Goal: Task Accomplishment & Management: Complete application form

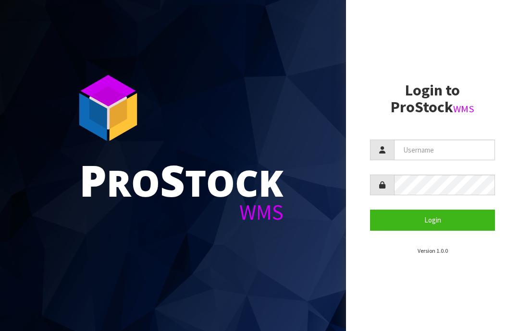
click at [422, 148] on input "text" at bounding box center [444, 150] width 101 height 21
type input "JGBIMPORTS"
click at [437, 219] on button "Login" at bounding box center [432, 220] width 125 height 21
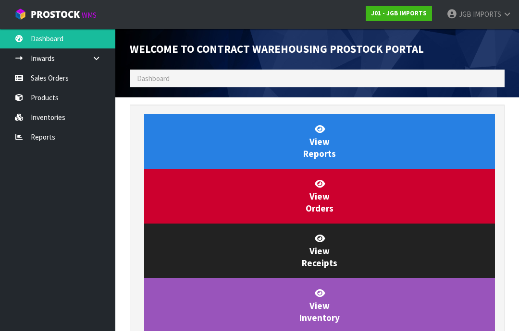
scroll to position [566, 389]
click at [53, 81] on link "Sales Orders" at bounding box center [57, 78] width 115 height 20
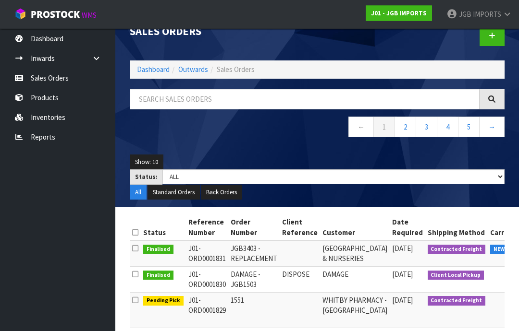
scroll to position [18, 0]
click at [491, 41] on link at bounding box center [491, 35] width 25 height 21
click at [496, 37] on link at bounding box center [491, 35] width 25 height 21
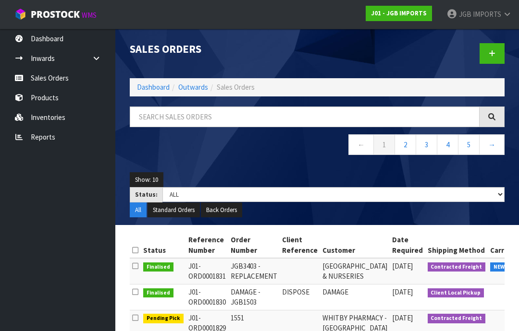
click at [493, 55] on icon at bounding box center [491, 53] width 7 height 7
click at [492, 58] on link at bounding box center [491, 53] width 25 height 21
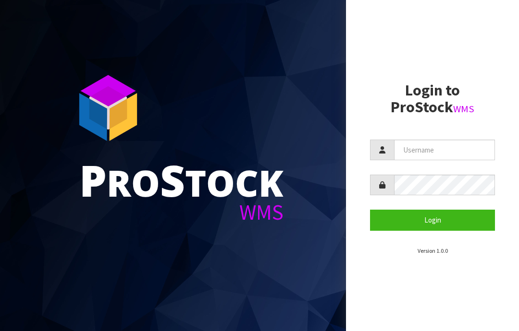
click at [408, 147] on input "text" at bounding box center [444, 150] width 101 height 21
type input "JGBIMPORTS"
click at [434, 217] on button "Login" at bounding box center [432, 220] width 125 height 21
click at [435, 147] on input "JGBIMPORTS" at bounding box center [444, 150] width 101 height 21
click at [434, 149] on input "JGBIMPORTS" at bounding box center [444, 150] width 101 height 21
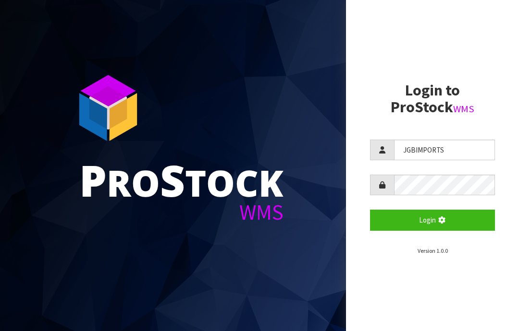
click at [439, 219] on icon "submit" at bounding box center [441, 220] width 9 height 7
click at [443, 143] on input "JGBIMPORTS" at bounding box center [444, 150] width 101 height 21
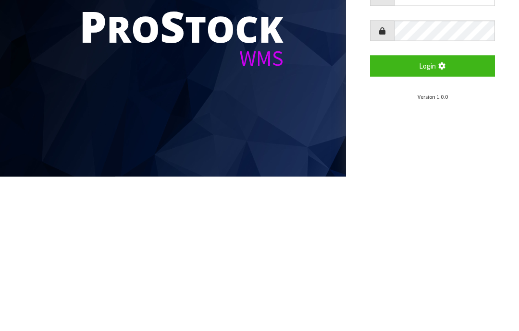
click at [448, 210] on button "Login" at bounding box center [432, 220] width 125 height 21
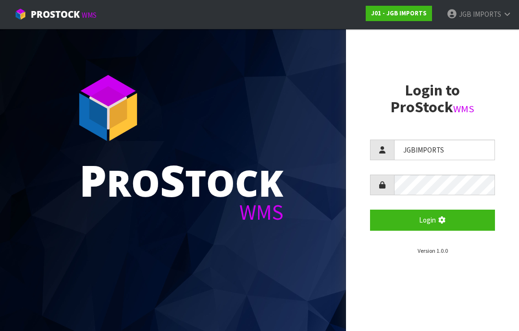
click at [450, 66] on aside "Login to ProStock WMS JGBIMPORTS Login Version 1.0.0" at bounding box center [432, 165] width 173 height 331
click at [503, 10] on link "JGB IMPORTS" at bounding box center [479, 14] width 80 height 29
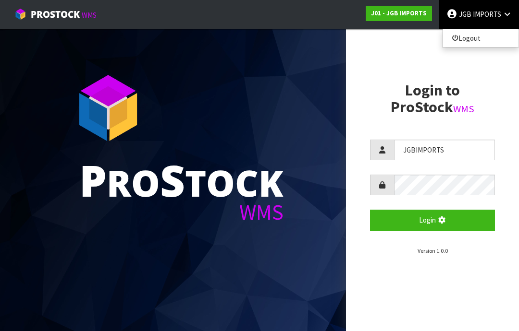
click at [475, 40] on link "Logout" at bounding box center [480, 38] width 76 height 13
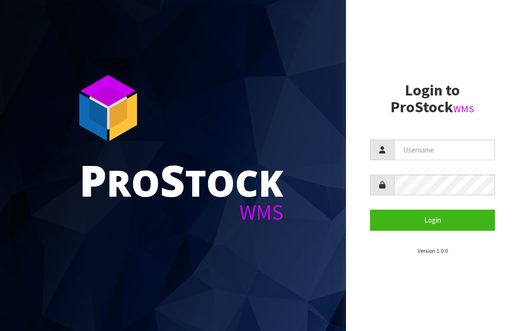
click at [414, 151] on input "text" at bounding box center [444, 150] width 101 height 21
type input "JGBIMPORTS"
click at [439, 219] on button "Login" at bounding box center [432, 220] width 125 height 21
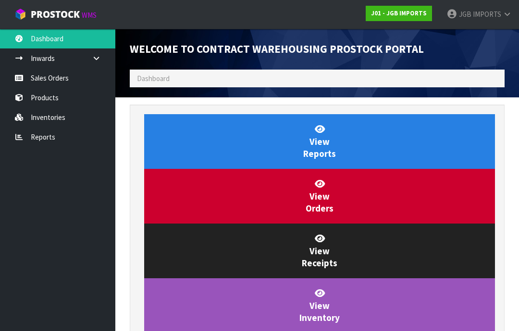
scroll to position [566, 389]
click at [58, 79] on link "Sales Orders" at bounding box center [57, 78] width 115 height 20
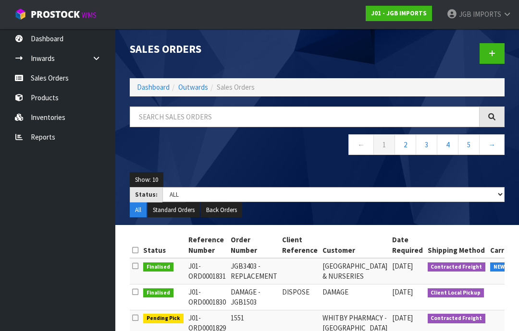
click at [494, 54] on icon at bounding box center [491, 53] width 7 height 7
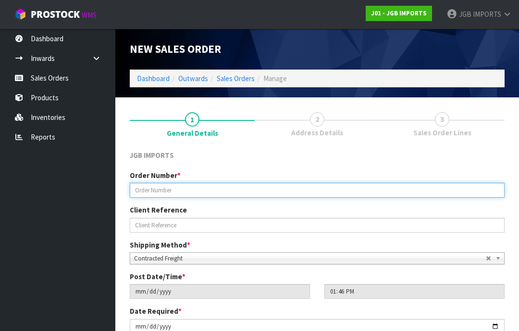
click at [157, 192] on input "text" at bounding box center [317, 190] width 375 height 15
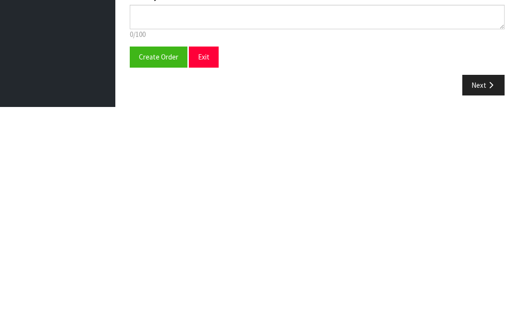
scroll to position [171, 0]
type input "1552"
click at [155, 275] on span "Create Order" at bounding box center [158, 279] width 39 height 9
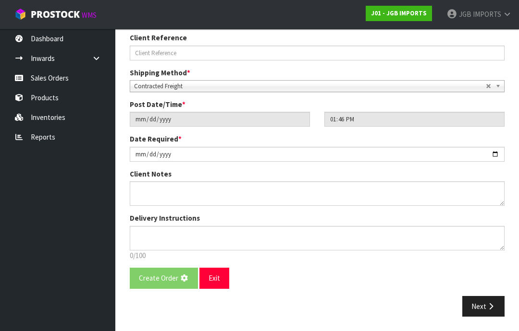
scroll to position [0, 0]
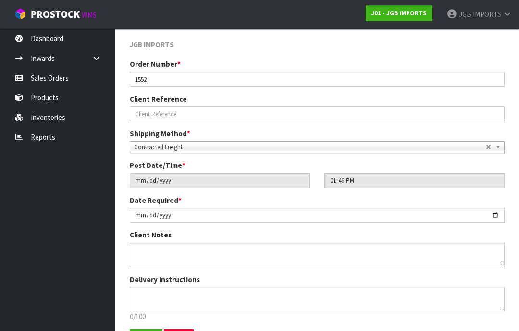
scroll to position [169, 0]
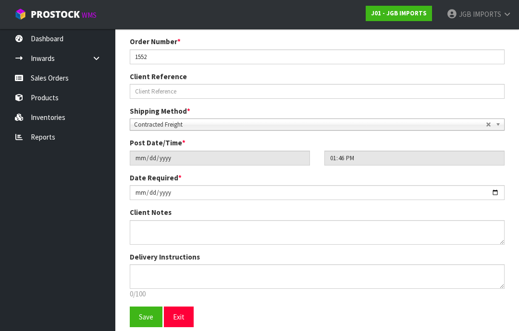
click at [146, 319] on span "Save" at bounding box center [146, 317] width 14 height 9
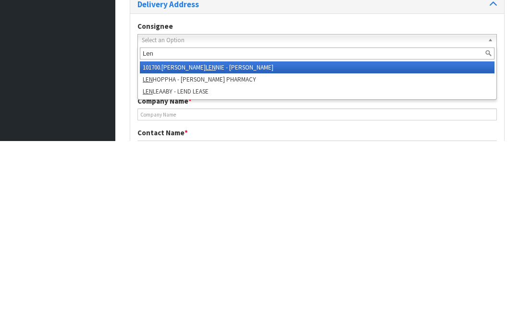
type input "[PERSON_NAME]"
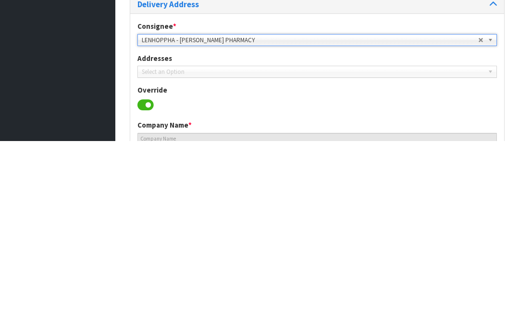
type input "[PERSON_NAME] PHARMACY"
type input "[STREET_ADDRESS],"
type input "5011"
type input "LOWER HUTT"
type input "EPUNI,"
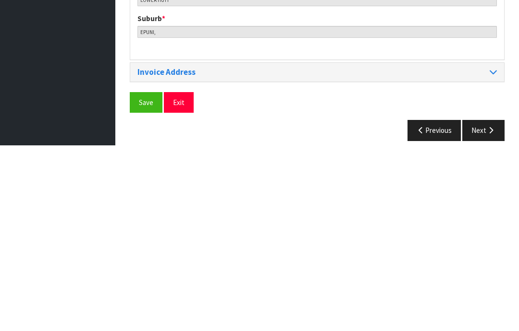
scroll to position [466, 0]
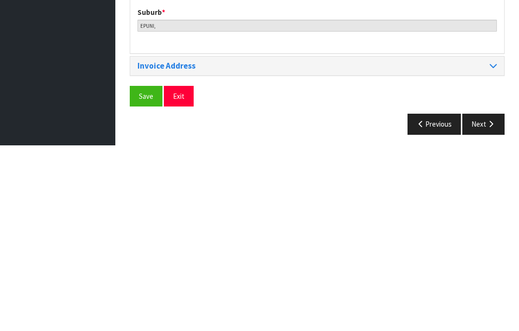
click at [145, 278] on span "Save" at bounding box center [146, 282] width 14 height 9
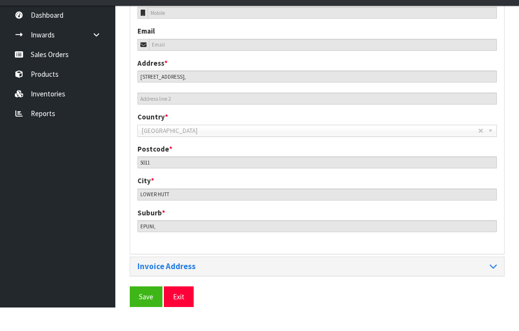
scroll to position [428, 0]
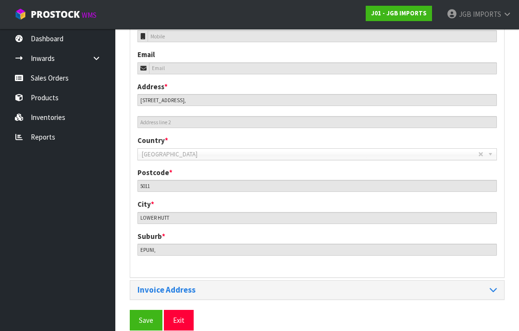
click at [143, 317] on span "Save" at bounding box center [146, 320] width 14 height 9
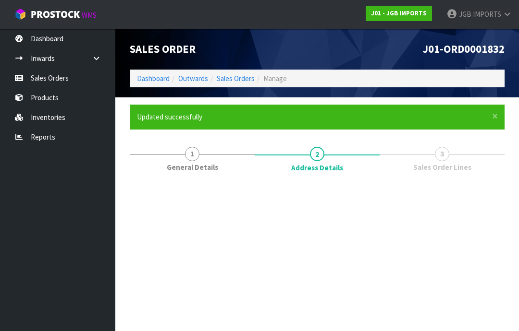
scroll to position [0, 0]
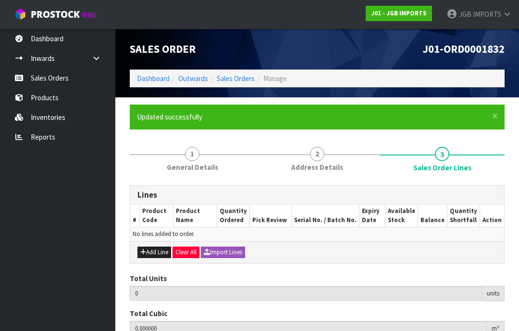
click at [157, 253] on button "Add Line" at bounding box center [154, 253] width 34 height 12
type input "0"
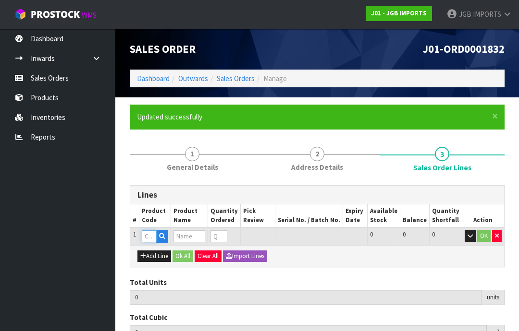
click at [149, 237] on input "text" at bounding box center [149, 237] width 15 height 12
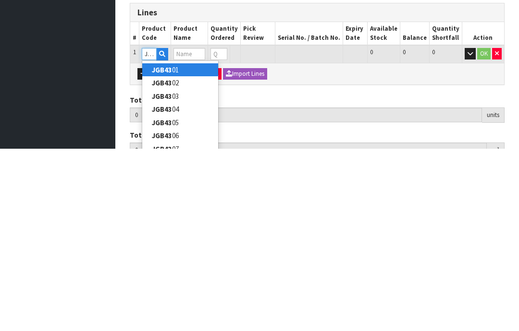
type input "JGB4344"
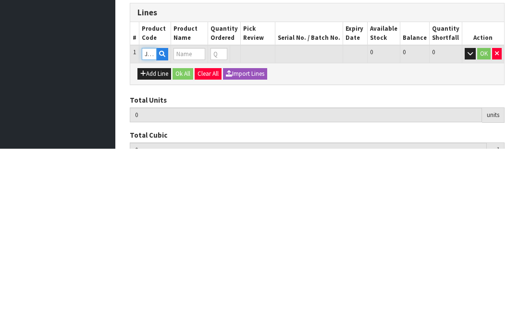
type input "0.000000"
type input "0.000"
type input "S CUP W WAVY SAUCER YELLOW FLOWERS"
type input "0"
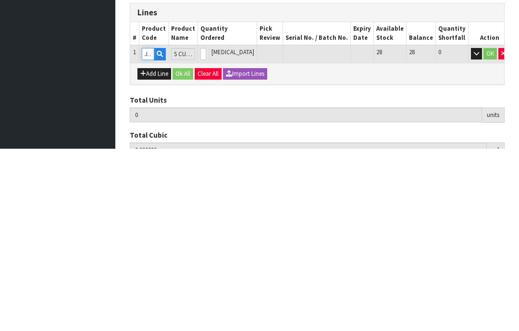
type input "JGB4344"
click at [206, 231] on input "0" at bounding box center [203, 237] width 6 height 12
type input "0"
type input "4"
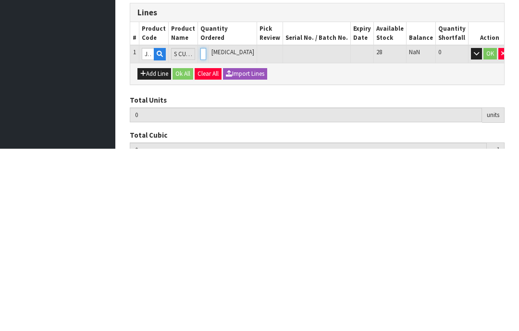
type input "0.01596"
type input "3.4"
type input "4"
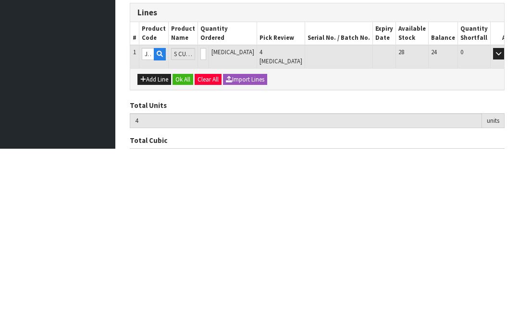
click at [505, 231] on button "OK" at bounding box center [511, 237] width 13 height 12
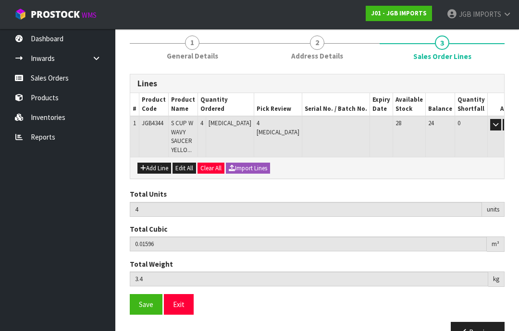
click at [154, 167] on button "Add Line" at bounding box center [154, 169] width 34 height 12
type input "0"
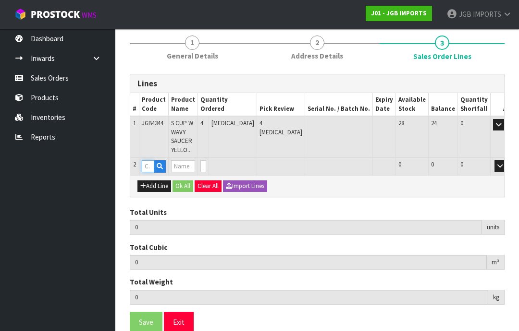
click at [149, 166] on input "text" at bounding box center [148, 166] width 12 height 12
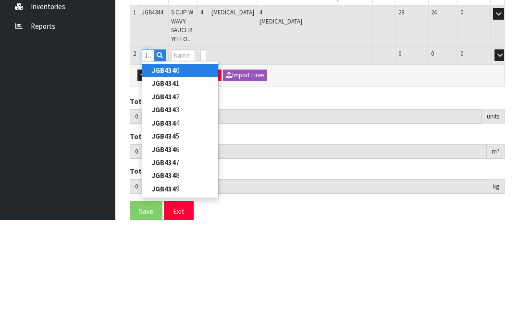
type input "JGB4340"
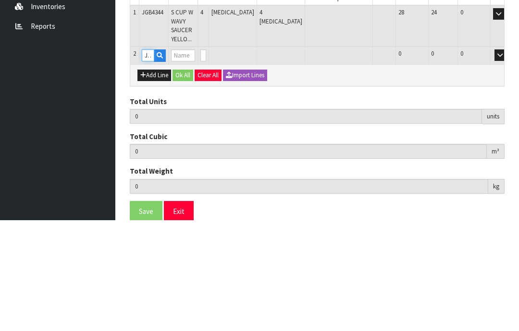
type input "4"
type input "0.01596"
type input "3.4"
type input "S CUP W WAVY SAUCER THREE PINK ROSES"
type input "0"
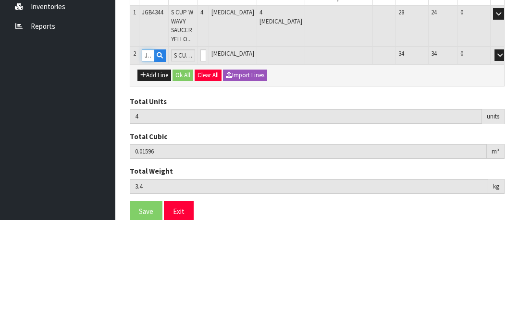
type input "JGB4340"
click at [206, 160] on input "0" at bounding box center [203, 166] width 6 height 12
type input "0"
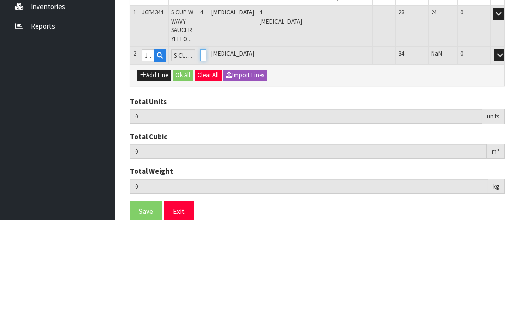
type input "8"
type input "0.09144"
type input "9.4"
type input "4"
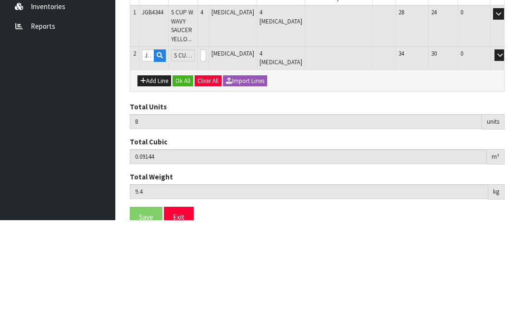
click at [507, 160] on button "OK" at bounding box center [513, 166] width 13 height 12
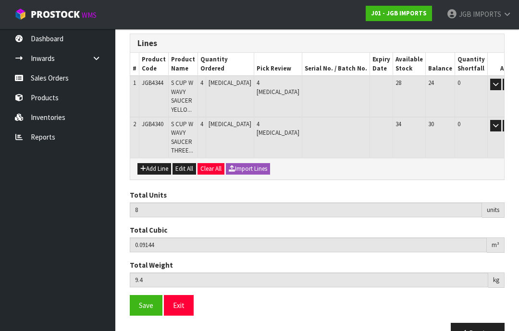
click at [158, 165] on button "Add Line" at bounding box center [154, 169] width 34 height 12
type input "0"
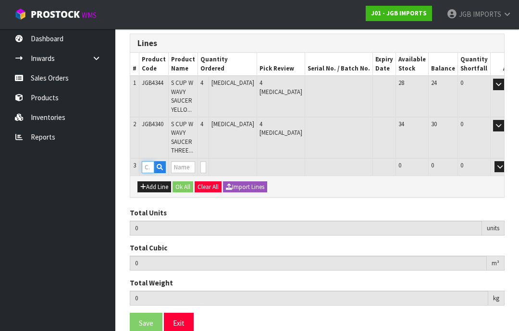
click at [149, 163] on input "text" at bounding box center [148, 167] width 12 height 12
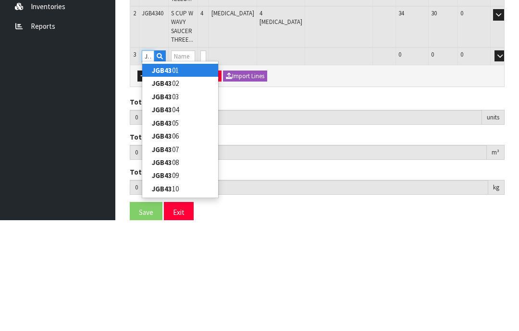
type input "JGB4311"
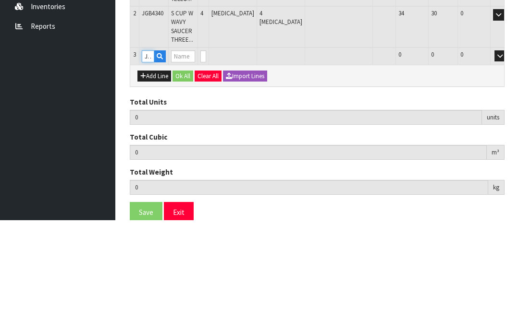
type input "8"
type input "0.09144"
type input "9.4"
type input "SMALL ROUND TEA CUP CROCUS W GARDEN TOOLS"
type input "0"
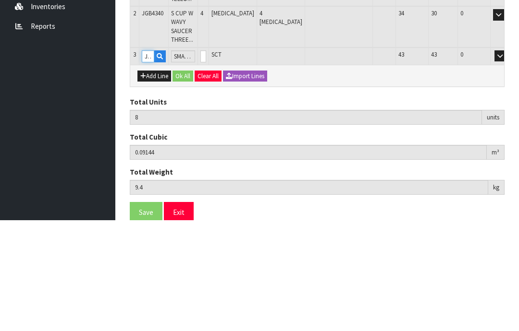
type input "JGB4311"
click at [206, 161] on input "0" at bounding box center [203, 167] width 6 height 12
type input "0"
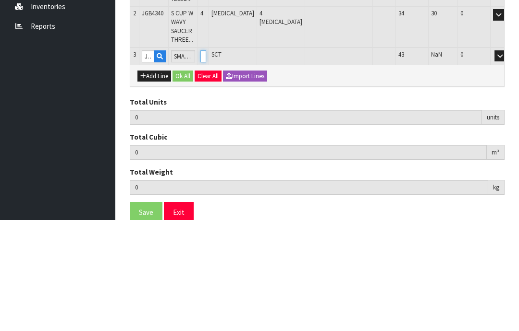
type input "12"
type input "0.104496"
type input "12.4"
type input "4"
click at [507, 161] on button "OK" at bounding box center [513, 167] width 13 height 12
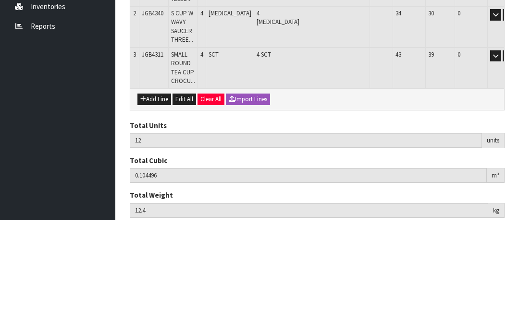
scroll to position [192, 0]
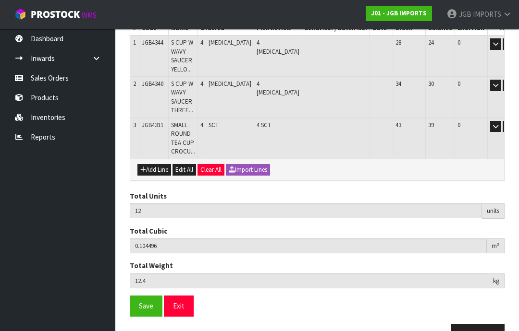
click at [518, 124] on icon "button" at bounding box center [525, 126] width 4 height 6
type input "8"
type input "0.09144"
type input "9.4"
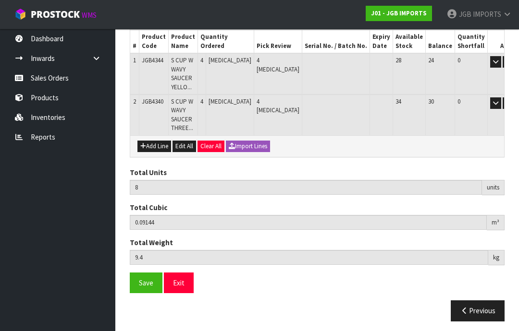
click at [155, 144] on button "Add Line" at bounding box center [154, 147] width 34 height 12
type input "0"
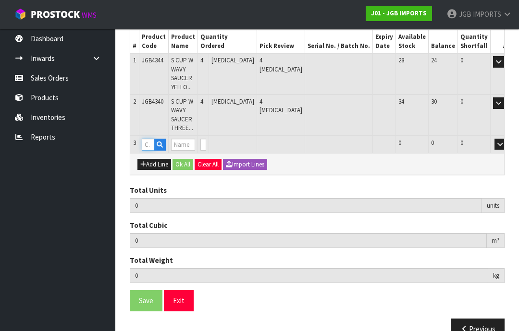
click at [153, 139] on input "text" at bounding box center [148, 145] width 12 height 12
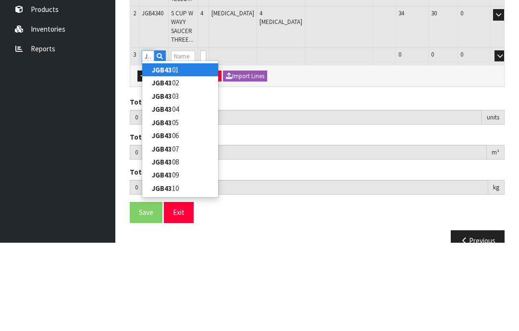
type input "JGB4342"
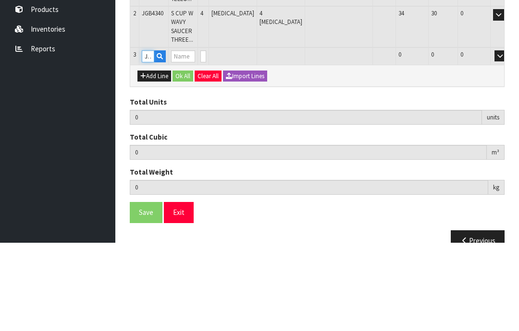
type input "8"
type input "0.09144"
type input "9.4"
type input "S CUP W WAVY SAUCER RED FLOWER W BLUE CROCUS"
type input "0"
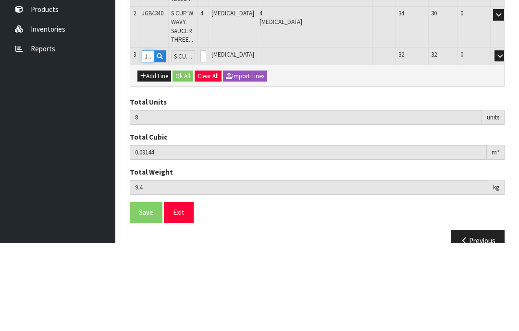
type input "JGB4342"
click at [206, 139] on input "0" at bounding box center [203, 145] width 6 height 12
type input "0"
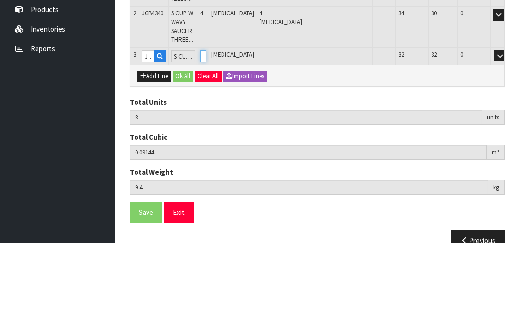
type input "0"
type input "12"
type input "0.1074"
type input "12.6"
type input "4"
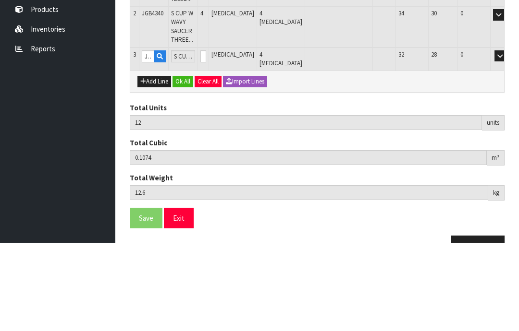
click at [507, 139] on button "OK" at bounding box center [513, 145] width 13 height 12
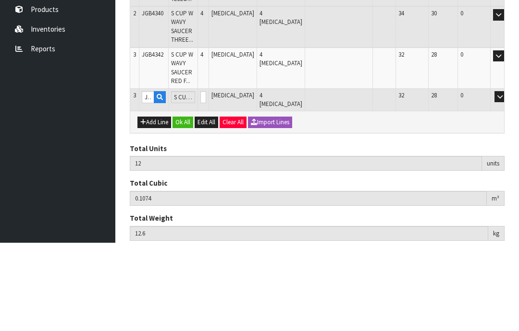
scroll to position [192, 0]
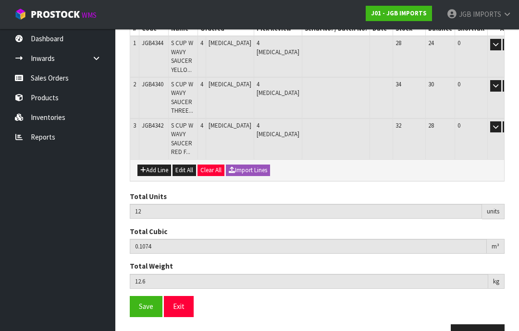
click at [156, 165] on button "Add Line" at bounding box center [154, 171] width 34 height 12
type input "0"
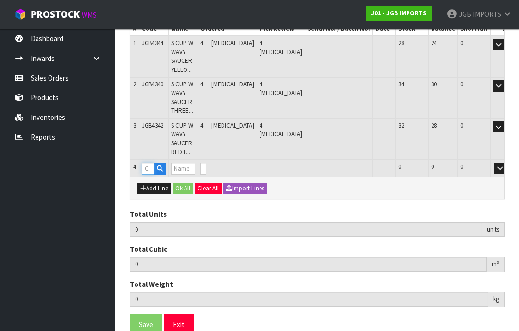
click at [152, 164] on input "text" at bounding box center [148, 169] width 12 height 12
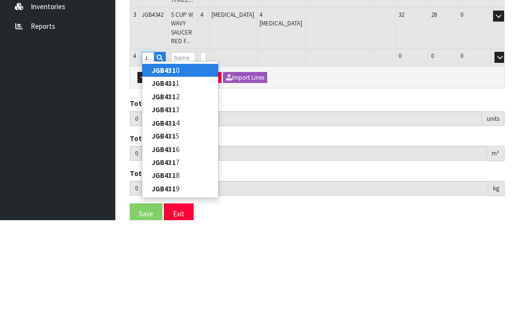
type input "JGB4315"
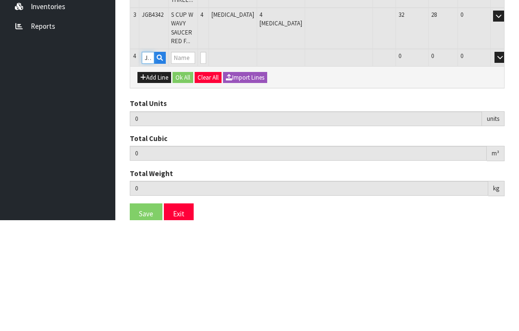
type input "12"
type input "0.1074"
type input "12.6"
type input "SMALL ROUND TEA CUP PINK ROSES [GEOGRAPHIC_DATA]"
type input "0"
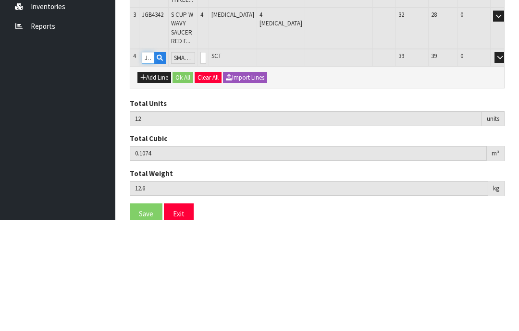
type input "JGB4315"
click at [206, 163] on input "0" at bounding box center [203, 169] width 6 height 12
type input "0"
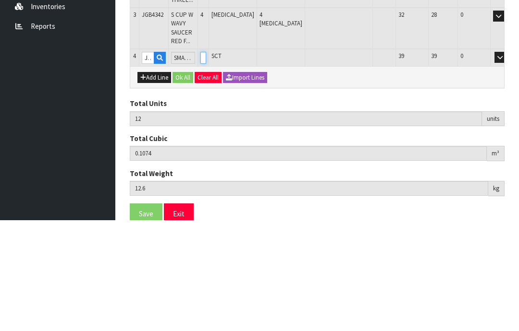
type input "0"
type input "16"
type input "0.123312"
type input "15.8"
type input "4"
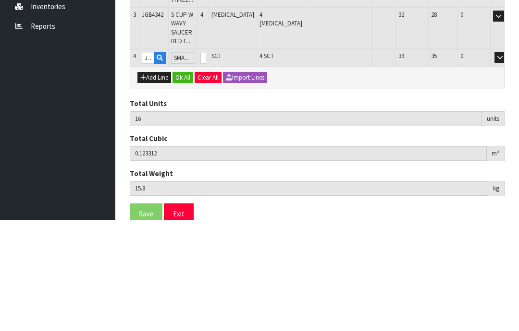
click at [507, 163] on button "OK" at bounding box center [513, 169] width 13 height 12
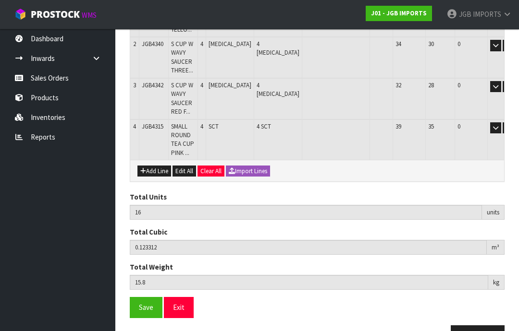
click at [156, 166] on button "Add Line" at bounding box center [154, 172] width 34 height 12
type input "0"
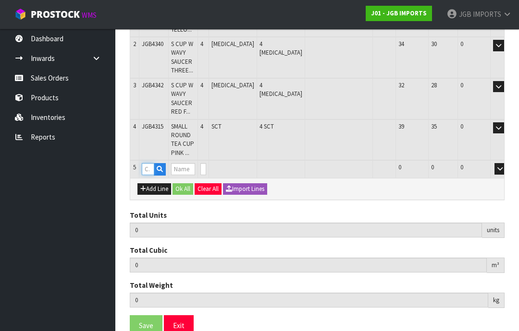
click at [152, 163] on input "text" at bounding box center [148, 169] width 12 height 12
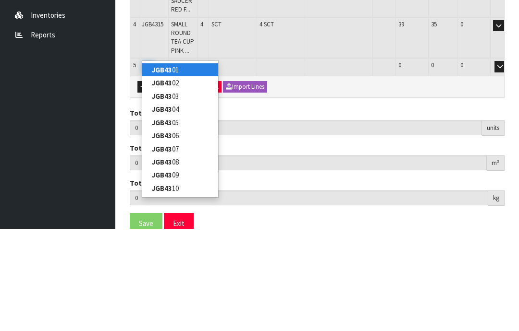
type input "JGB4311"
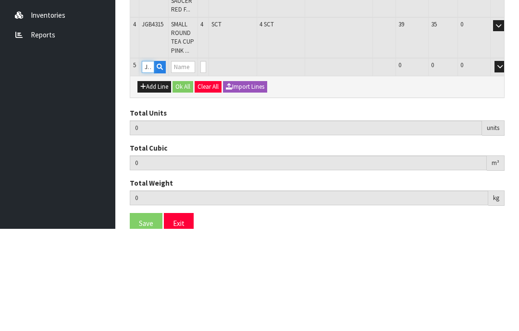
type input "16"
type input "0.123312"
type input "15.8"
type input "SMALL ROUND TEA CUP CROCUS W GARDEN TOOLS"
type input "0"
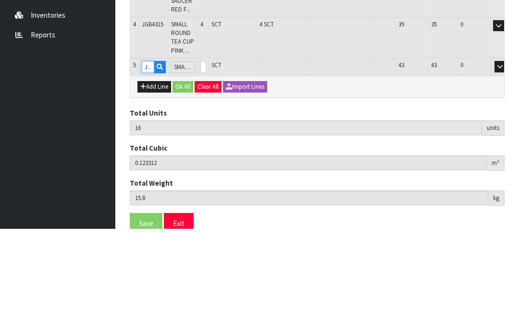
type input "JGB4311"
click at [206, 163] on input "0" at bounding box center [203, 169] width 6 height 12
type input "0"
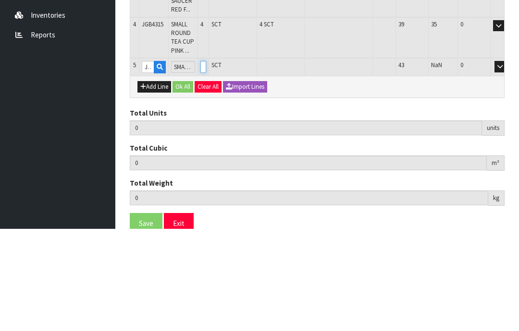
type input "20"
type input "0.136368"
type input "18.8"
type input "4"
click at [507, 163] on button "OK" at bounding box center [513, 169] width 13 height 12
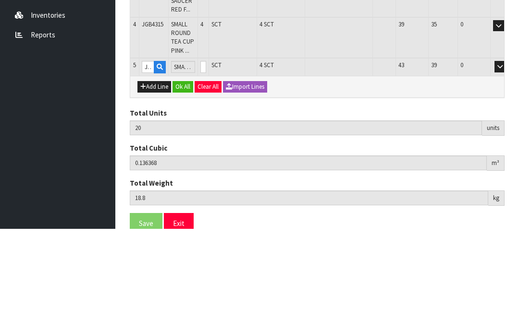
scroll to position [263, 0]
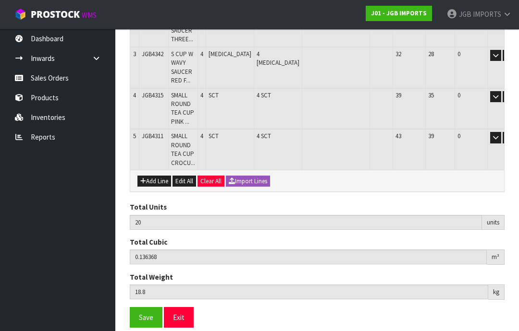
click at [156, 176] on button "Add Line" at bounding box center [154, 182] width 34 height 12
type input "0"
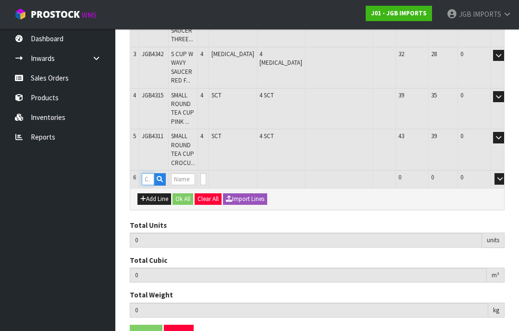
click at [152, 173] on input "text" at bounding box center [148, 179] width 12 height 12
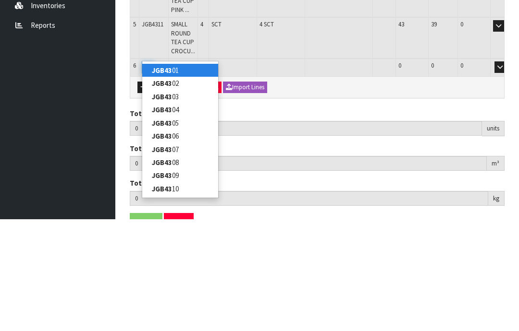
type input "JGB4324"
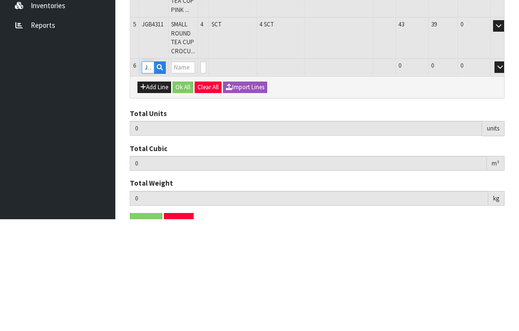
type input "20"
type input "0.136368"
type input "18.8"
type input "MEDIUM ROUND CUP LAVENDER IN BRONZE CONTAINER"
type input "0"
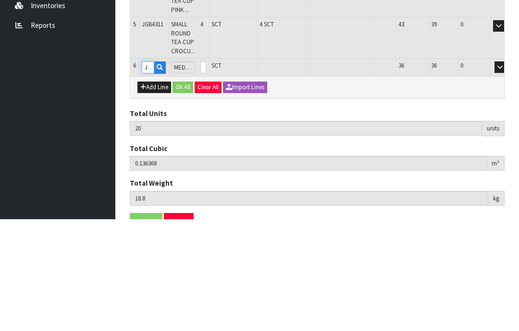
type input "JGB4324"
click at [206, 173] on input "0" at bounding box center [203, 179] width 6 height 12
type input "0"
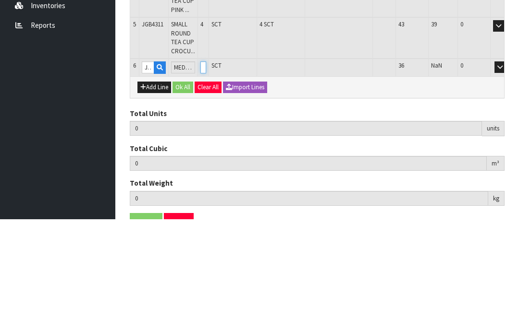
type input "23"
type input "0.156213"
type input "22.7"
type input "3"
click at [507, 173] on button "OK" at bounding box center [513, 179] width 13 height 12
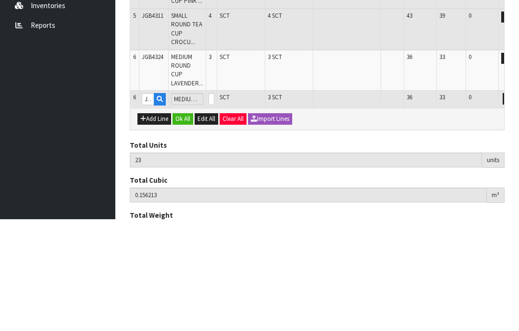
scroll to position [284, 0]
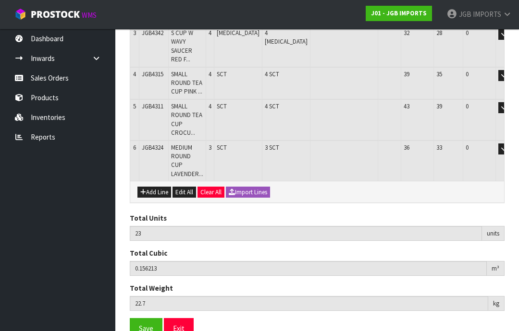
click at [155, 187] on button "Add Line" at bounding box center [154, 193] width 34 height 12
type input "0"
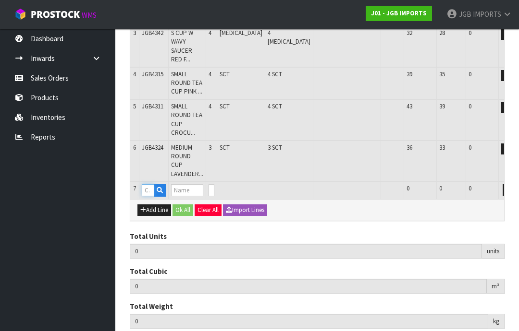
click at [150, 184] on input "text" at bounding box center [148, 190] width 12 height 12
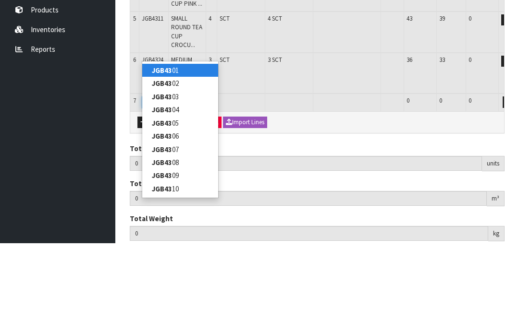
type input "JGB4321"
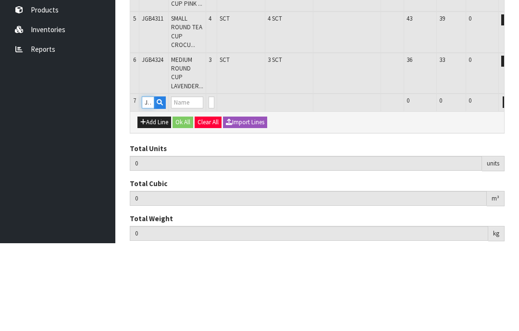
type input "23"
type input "0.156213"
type input "22.7"
type input "SQUARE CUP PLANTER PINK ROSES [GEOGRAPHIC_DATA]"
type input "0"
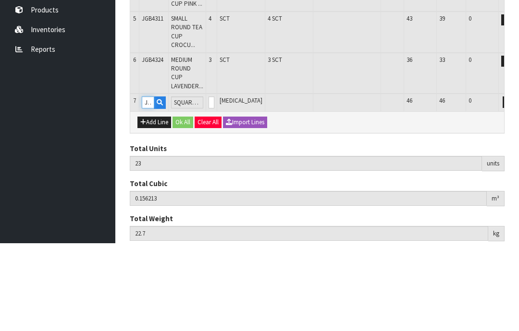
type input "JGB4321"
click at [214, 184] on input "0" at bounding box center [211, 190] width 6 height 12
type input "0"
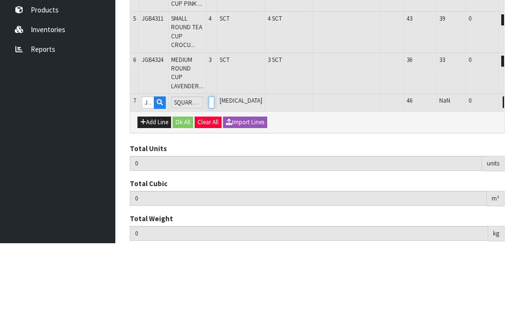
type input "27"
type input "0.172173"
type input "25.7"
type input "4"
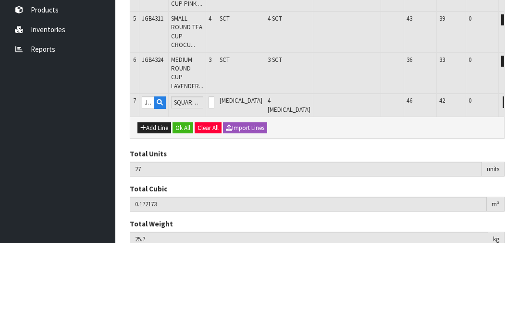
click at [515, 184] on button "OK" at bounding box center [521, 190] width 13 height 12
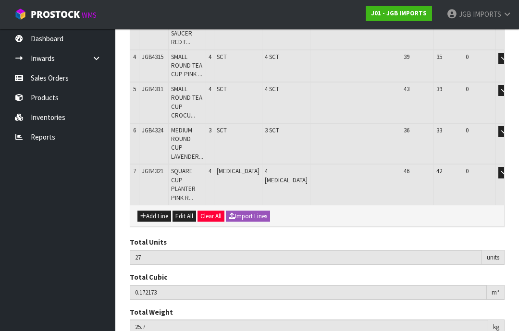
click at [154, 211] on button "Add Line" at bounding box center [154, 217] width 34 height 12
type input "0"
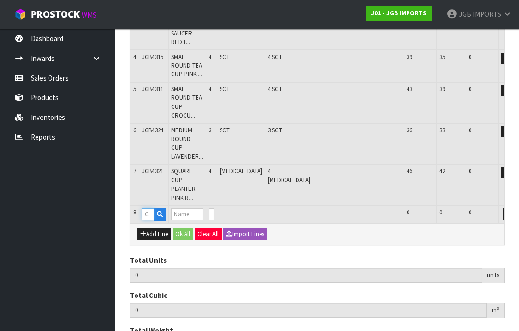
click at [149, 208] on input "text" at bounding box center [148, 214] width 12 height 12
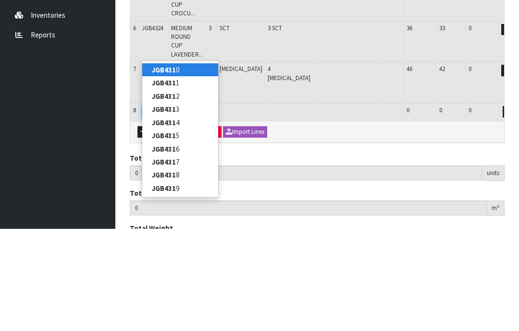
type input "JGB4318"
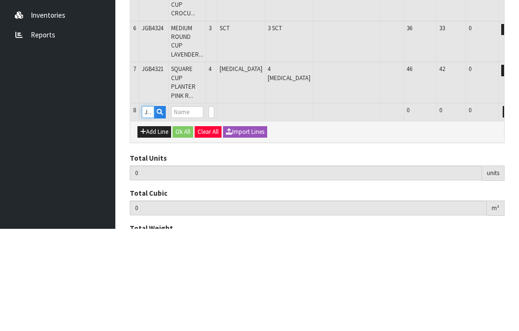
type input "27"
type input "0.172173"
type input "25.7"
type input "SQUARE CUP PLANTER 3 PINK ROSES"
type input "0"
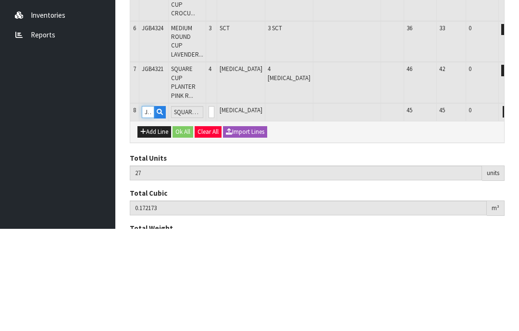
type input "JGB4318"
click at [214, 208] on input "0" at bounding box center [211, 214] width 6 height 12
type input "0"
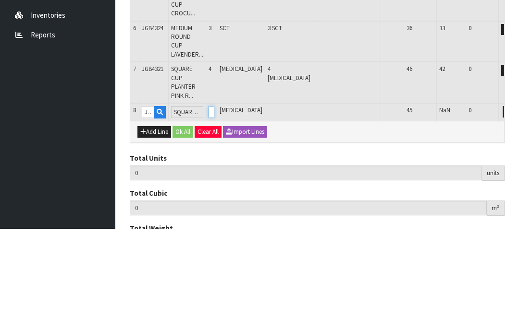
type input "31"
type input "0.187853"
type input "28.7"
type input "4"
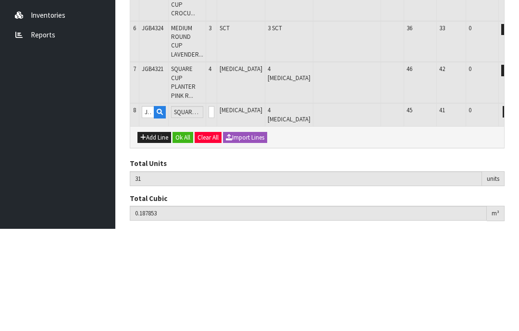
click at [515, 208] on button "OK" at bounding box center [521, 214] width 13 height 12
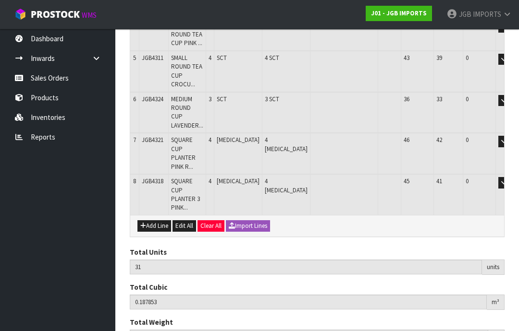
click at [155, 220] on button "Add Line" at bounding box center [154, 226] width 34 height 12
type input "0"
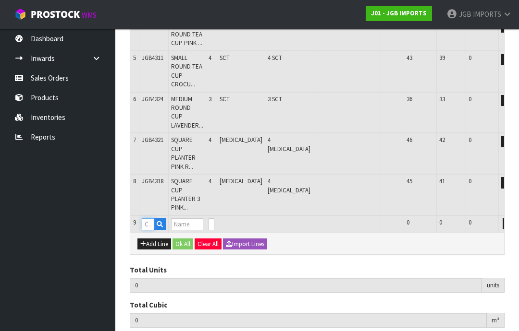
click at [151, 219] on input "text" at bounding box center [148, 225] width 12 height 12
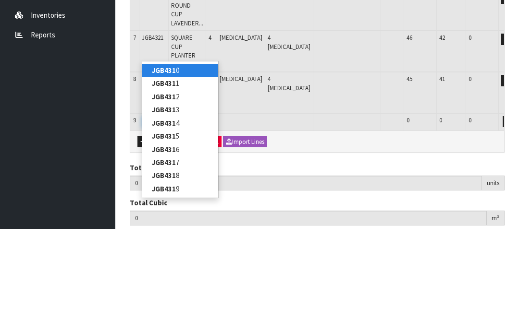
type input "JGB4316"
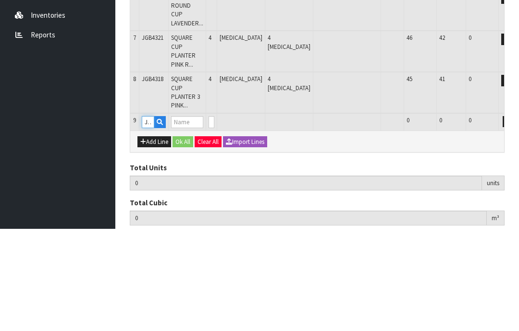
type input "31"
type input "0.187853"
type input "28.7"
type input "SQUARE CUP PLANTER 3 ROSES: LEMON PINK RED"
type input "0"
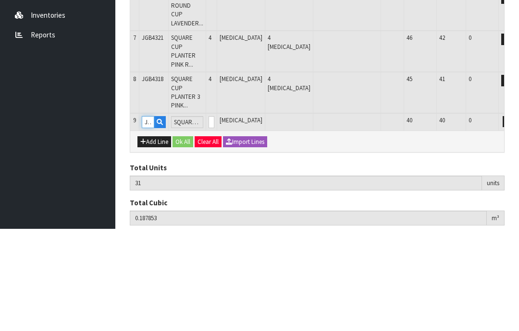
type input "JGB4316"
click at [214, 219] on input "0" at bounding box center [211, 225] width 6 height 12
type input "0"
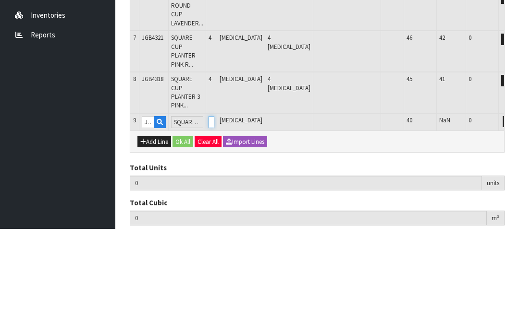
type input "35"
type input "0.203813"
type input "31.5"
type input "4"
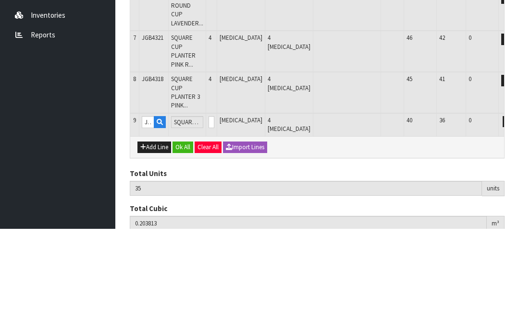
click at [515, 219] on button "OK" at bounding box center [521, 225] width 13 height 12
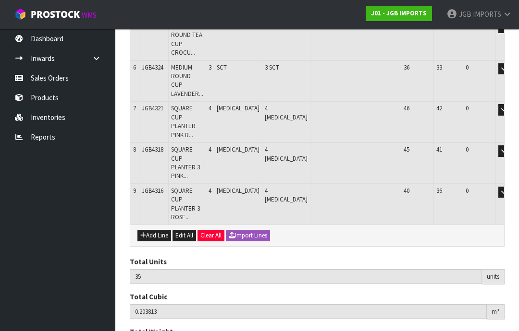
click at [154, 230] on button "Add Line" at bounding box center [154, 236] width 34 height 12
type input "0"
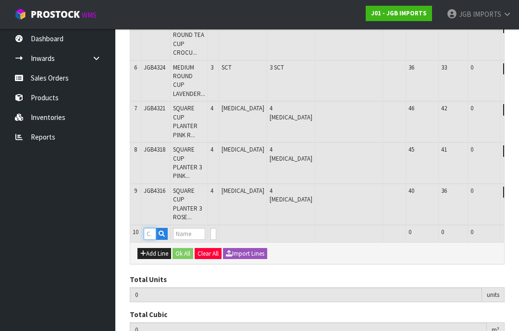
click at [152, 228] on input "text" at bounding box center [150, 234] width 12 height 12
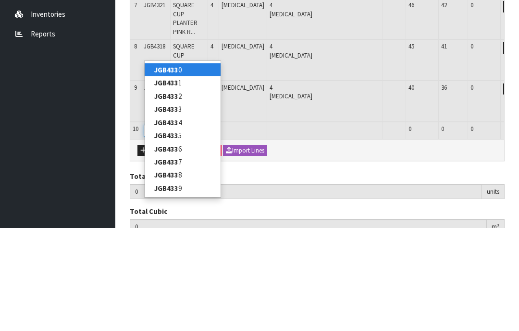
type input "JGB4336"
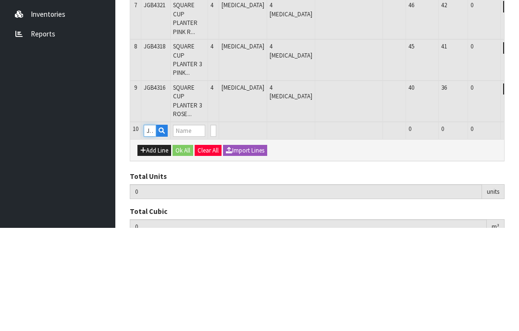
type input "35"
type input "0.203813"
type input "31.5"
type input "SMALL WATERING CAN THREE PINK ROSES"
type input "0"
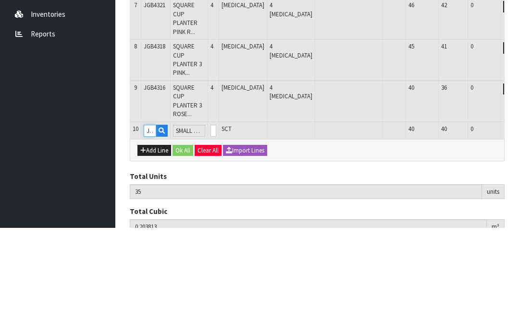
type input "JGB4336"
click at [216, 228] on input "0" at bounding box center [213, 234] width 6 height 12
type input "0"
click at [517, 228] on button "OK" at bounding box center [523, 234] width 13 height 12
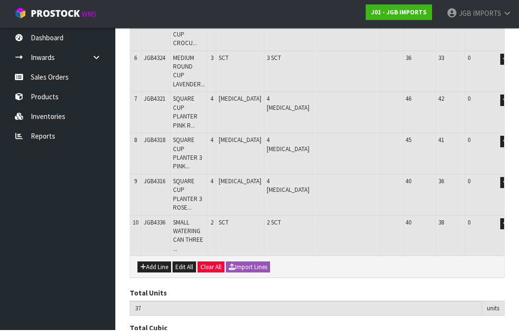
scroll to position [372, 0]
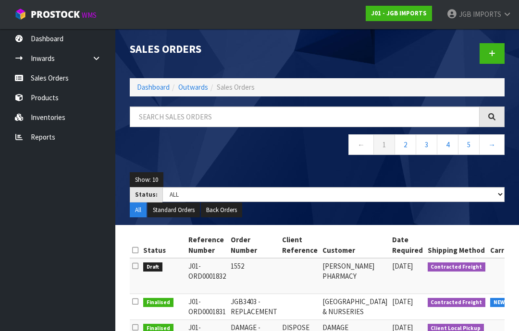
click at [496, 15] on span "IMPORTS" at bounding box center [487, 14] width 28 height 9
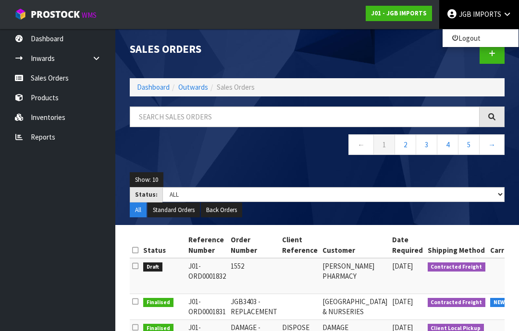
click at [475, 41] on link "Logout" at bounding box center [480, 38] width 76 height 13
